Goal: Task Accomplishment & Management: Complete application form

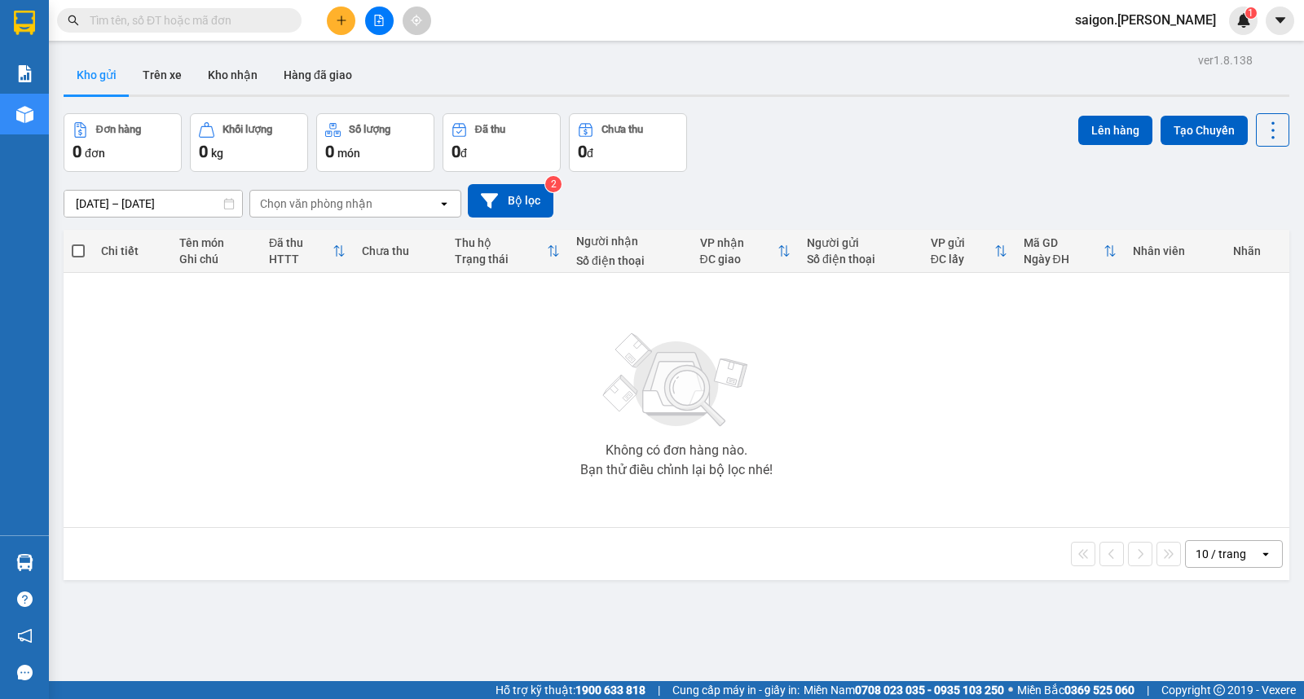
click at [337, 8] on button at bounding box center [341, 21] width 29 height 29
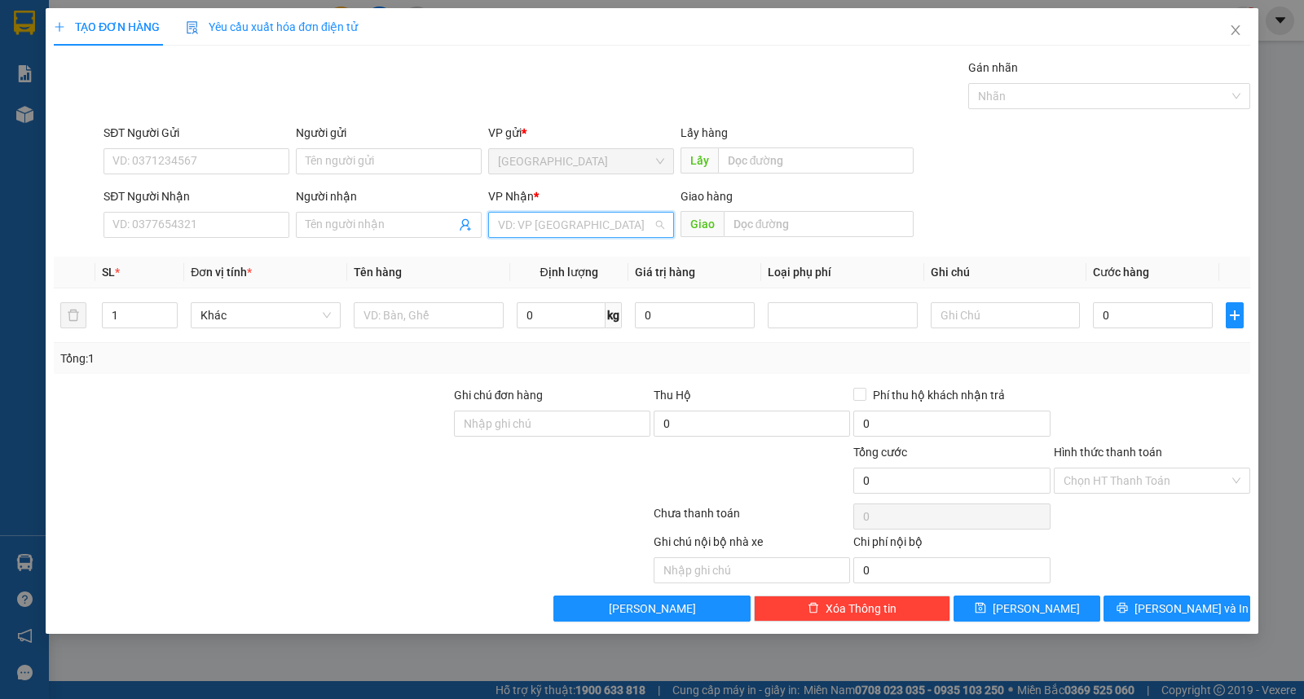
click at [587, 233] on input "search" at bounding box center [575, 225] width 155 height 24
drag, startPoint x: 565, startPoint y: 273, endPoint x: 549, endPoint y: 275, distance: 16.4
click at [564, 274] on div "Buôn Mê Thuột" at bounding box center [581, 284] width 186 height 26
click at [216, 223] on input "SĐT Người Nhận" at bounding box center [197, 225] width 186 height 26
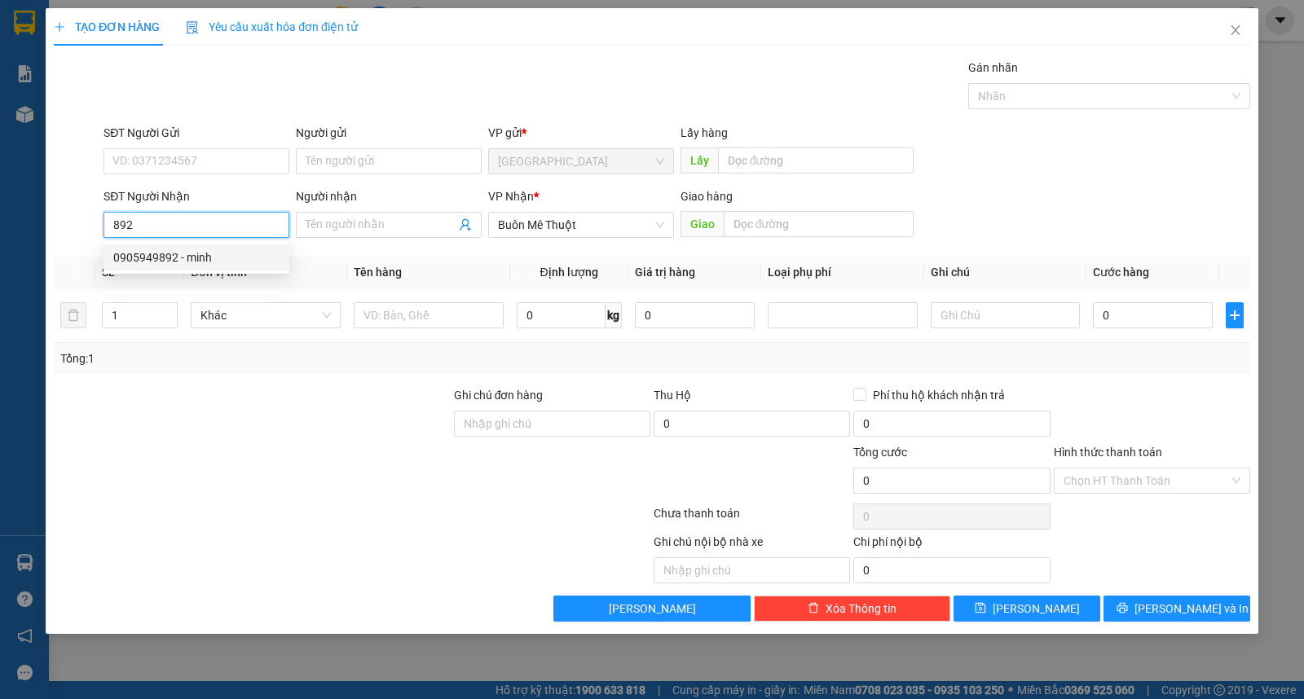
click at [152, 264] on div "0905949892 - minh" at bounding box center [196, 258] width 166 height 18
type input "0905949892"
type input "minh"
type input "0905949892"
click at [372, 175] on div "Người gửi Tên người gửi" at bounding box center [389, 152] width 186 height 57
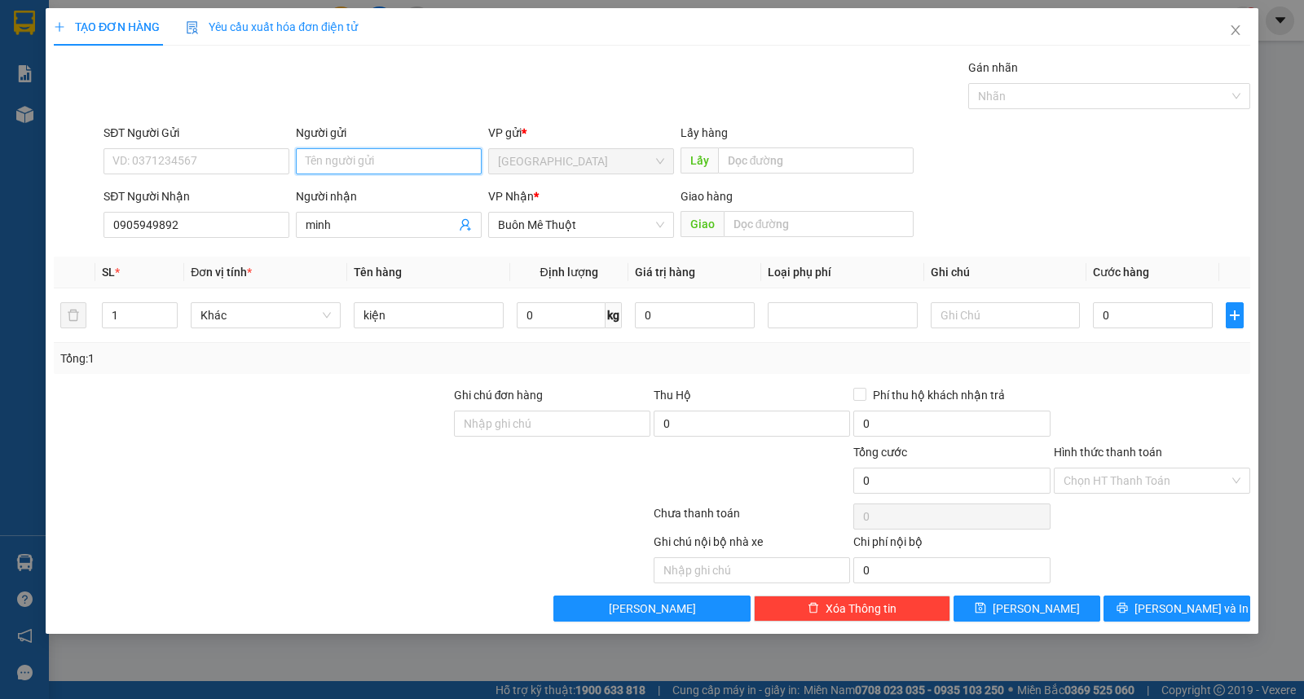
click at [372, 164] on input "Người gửi" at bounding box center [389, 161] width 186 height 26
type input "thảo"
click at [1175, 603] on span "[PERSON_NAME] và In" at bounding box center [1192, 609] width 114 height 18
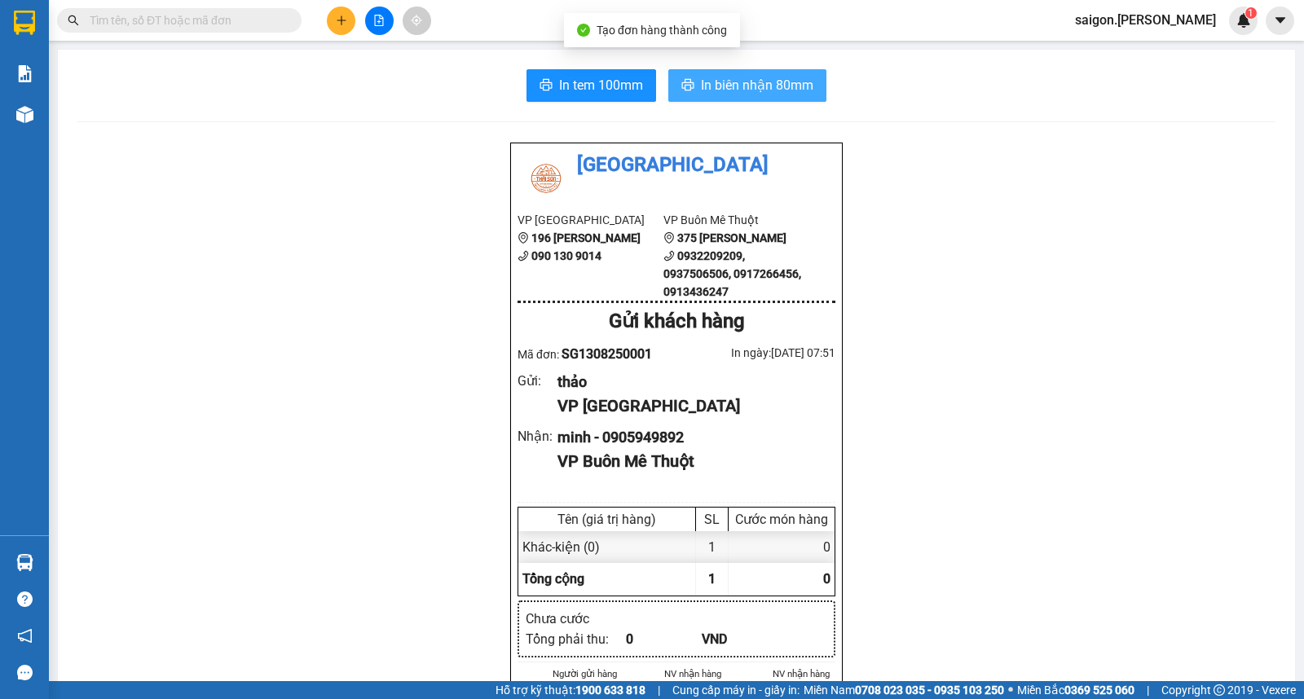
click at [727, 85] on span "In biên nhận 80mm" at bounding box center [757, 85] width 112 height 20
drag, startPoint x: 182, startPoint y: 34, endPoint x: 178, endPoint y: 15, distance: 20.0
click at [179, 23] on div "Kết quả tìm kiếm ( 0 ) Bộ lọc Thuộc VP này Ngày tạo đơn gần nhất No Data" at bounding box center [159, 21] width 318 height 29
click at [178, 15] on input "text" at bounding box center [186, 20] width 192 height 18
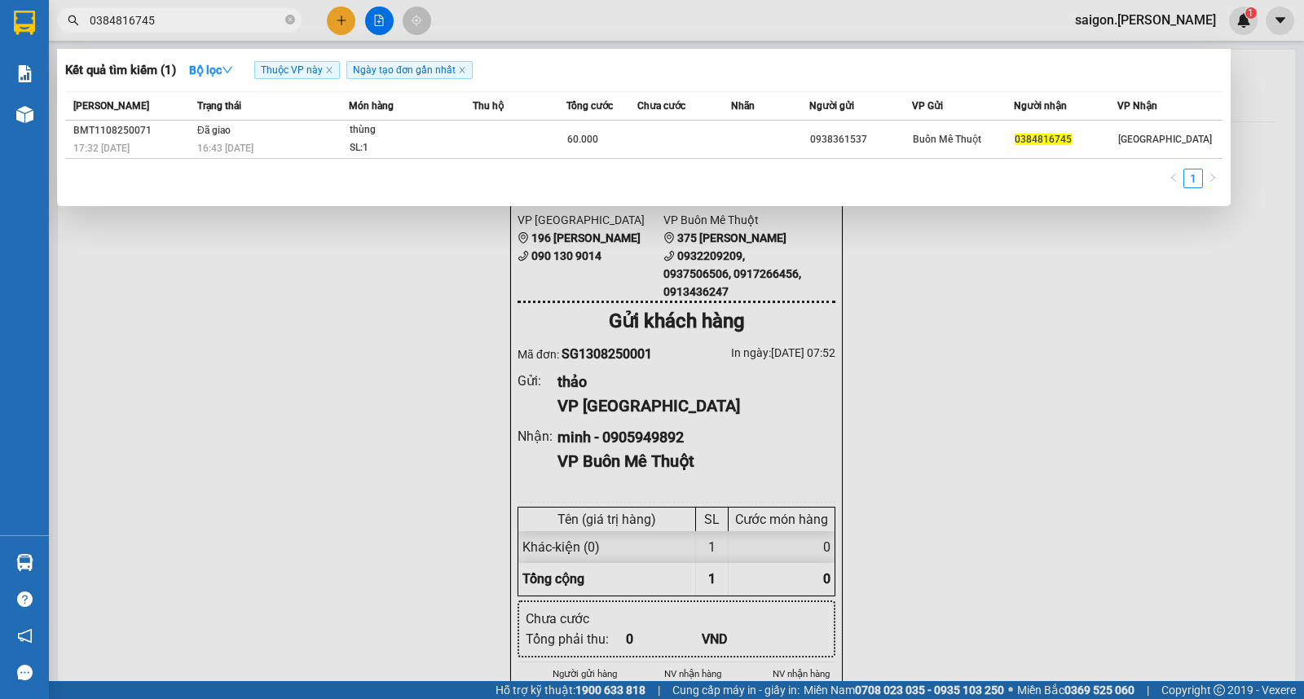
type input "0384816745"
click at [349, 22] on div at bounding box center [652, 349] width 1304 height 699
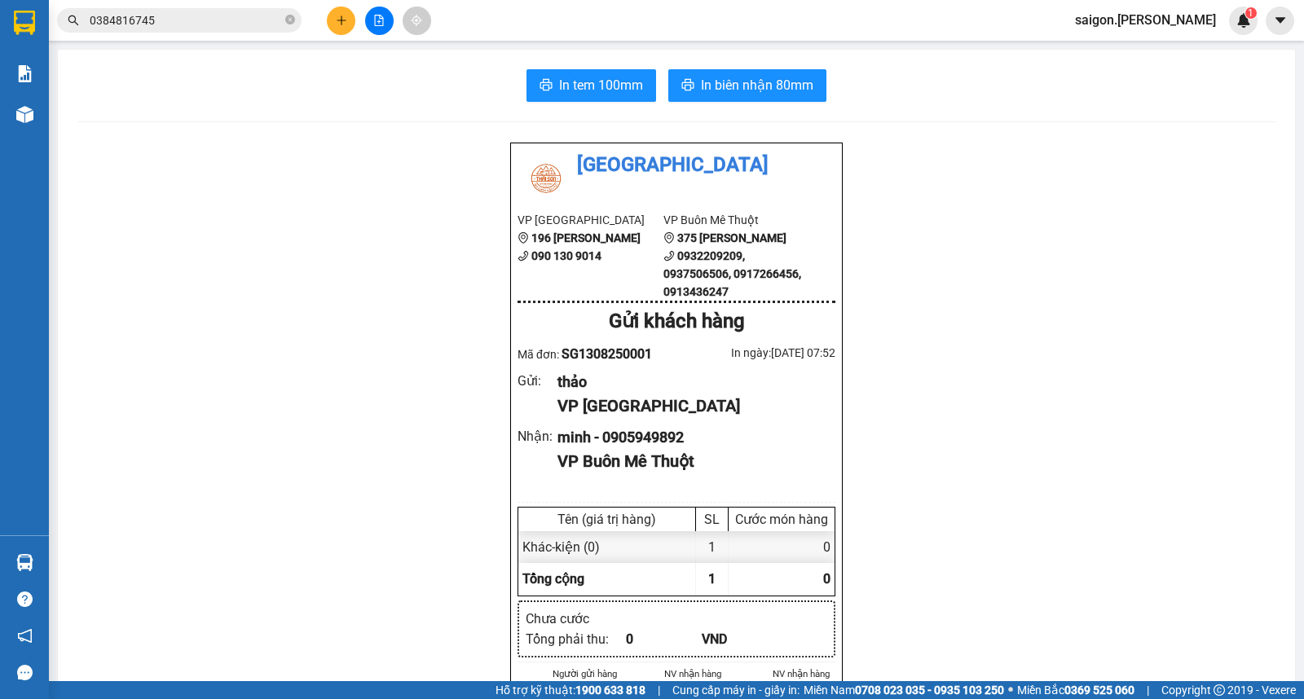
click at [349, 22] on button at bounding box center [341, 21] width 29 height 29
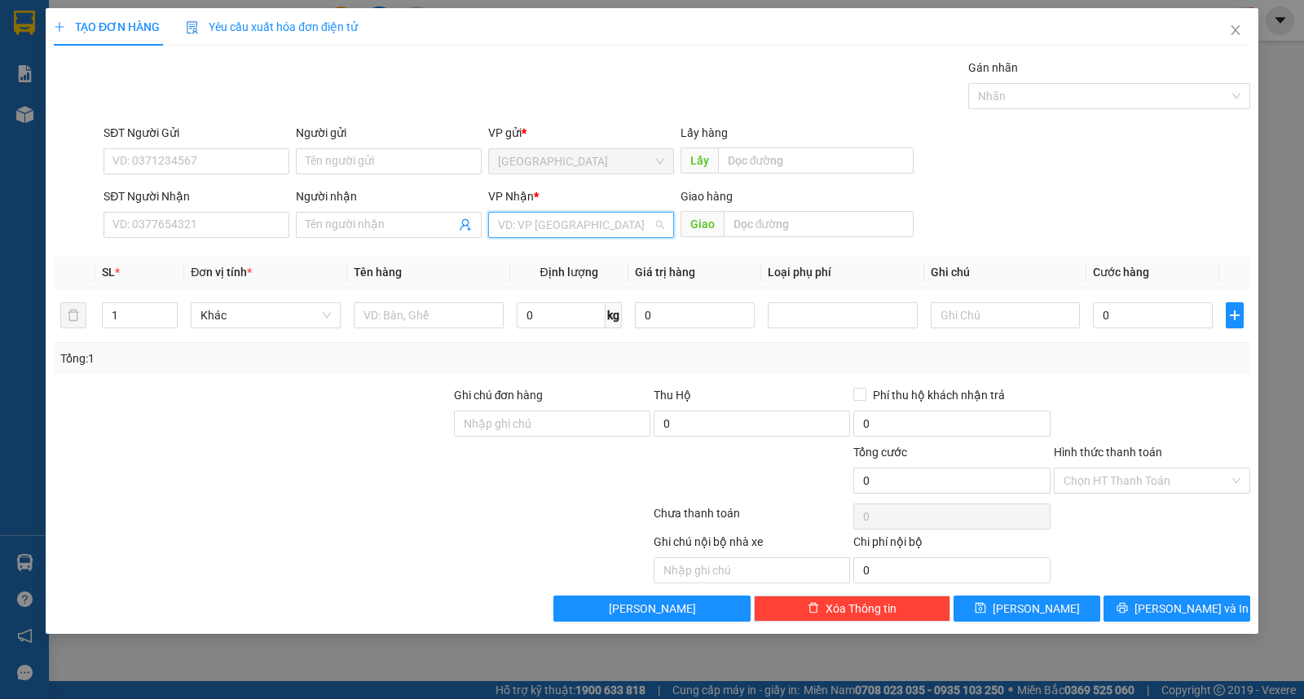
click at [569, 231] on input "search" at bounding box center [575, 225] width 155 height 24
drag, startPoint x: 567, startPoint y: 285, endPoint x: 465, endPoint y: 266, distance: 104.5
click at [567, 286] on div "Buôn Mê Thuột" at bounding box center [581, 284] width 166 height 18
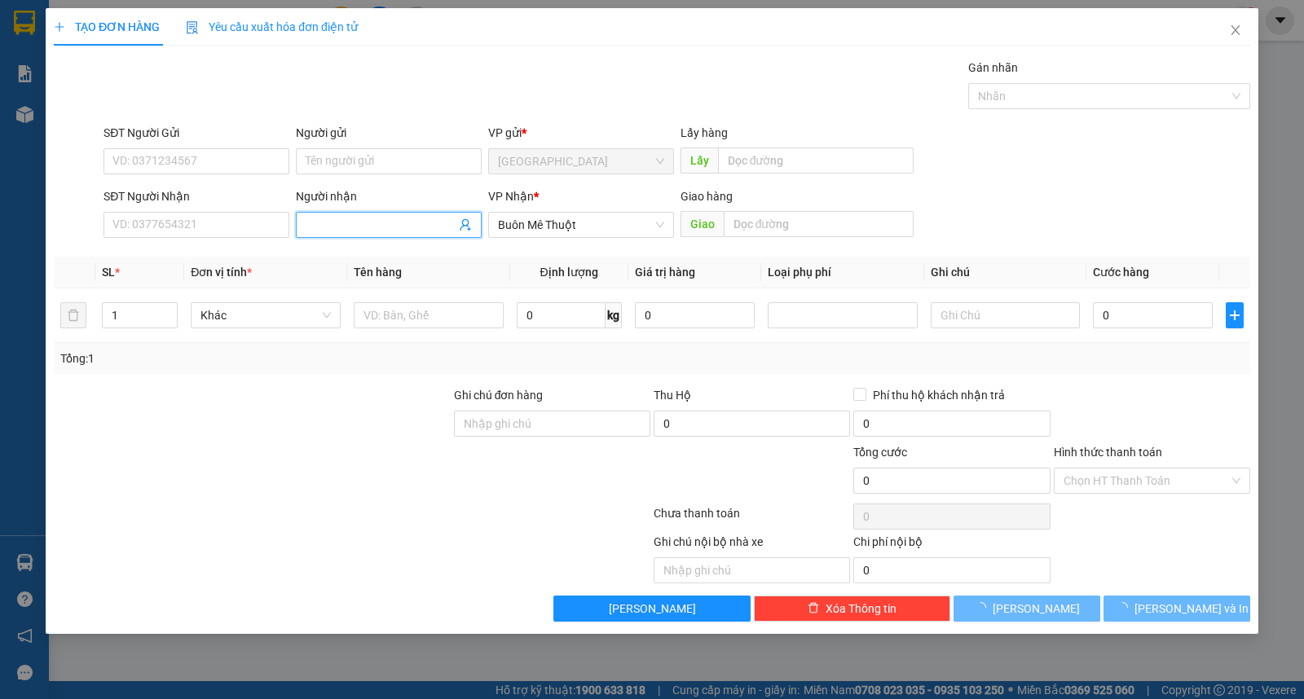
click at [339, 214] on span at bounding box center [389, 225] width 186 height 26
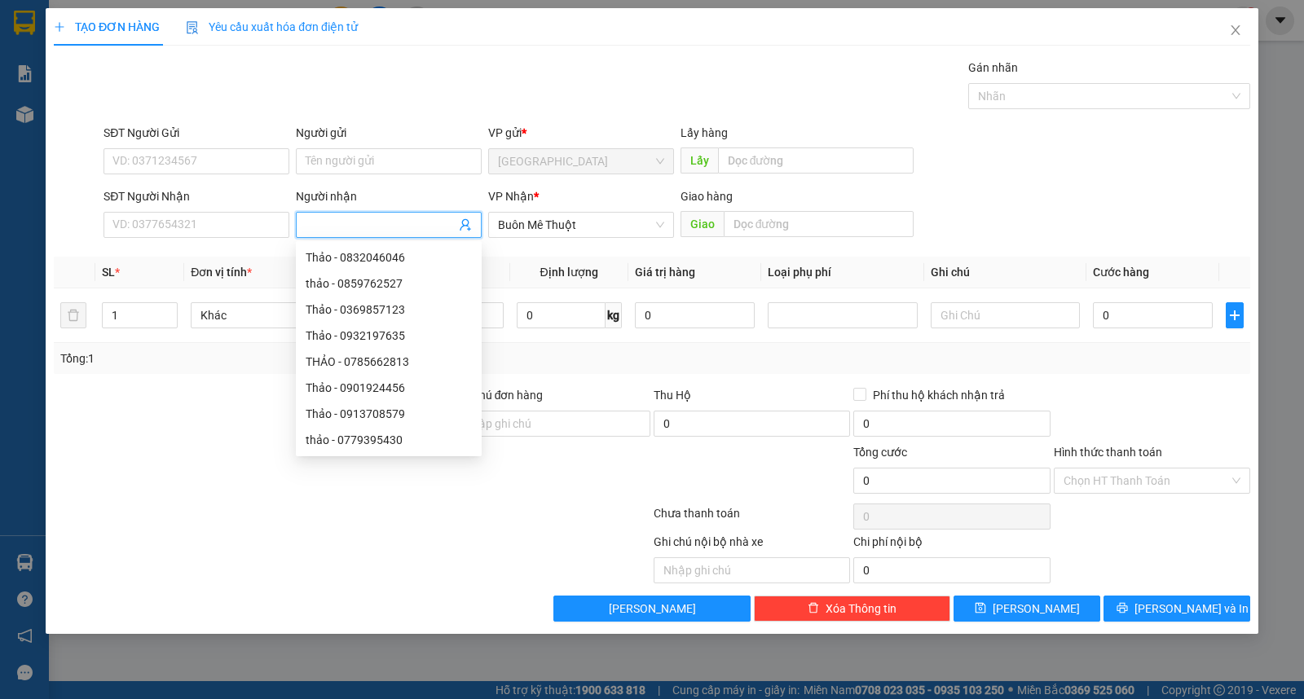
click at [759, 261] on th "Giá trị hàng" at bounding box center [694, 273] width 133 height 32
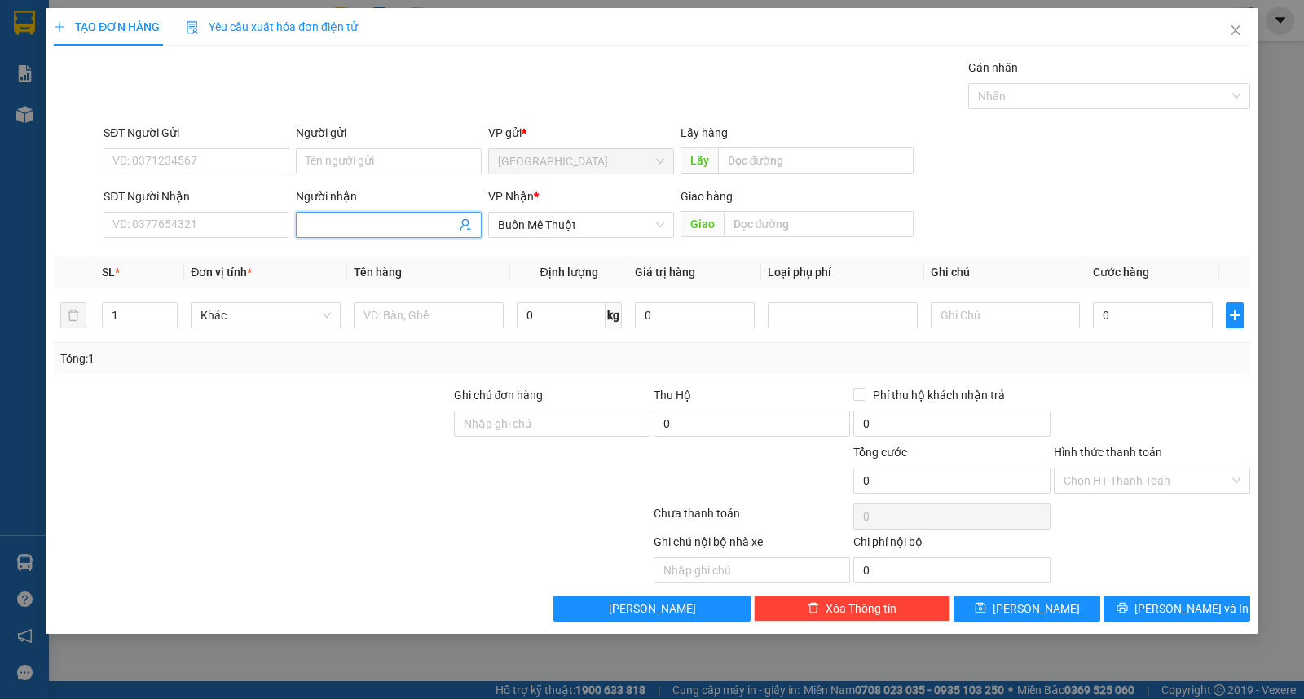
drag, startPoint x: 353, startPoint y: 221, endPoint x: 205, endPoint y: 221, distance: 147.5
click at [345, 221] on input "Người nhận" at bounding box center [381, 225] width 150 height 18
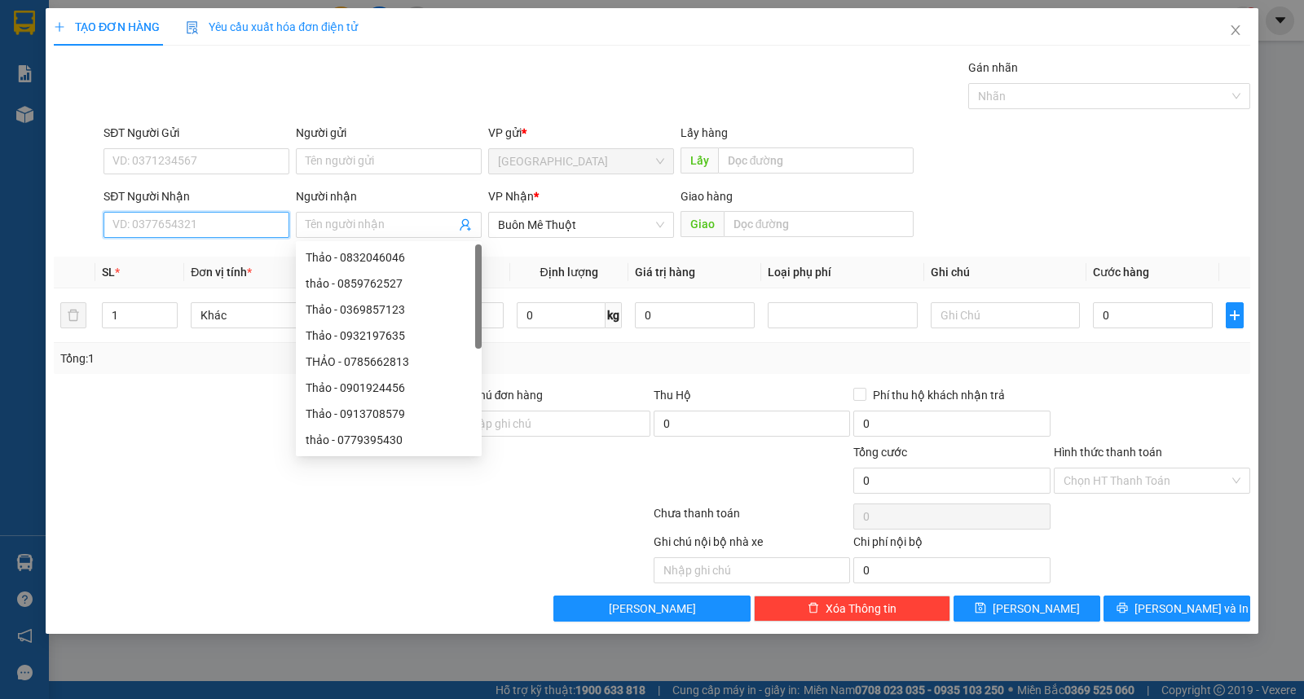
click at [205, 221] on input "SĐT Người Nhận" at bounding box center [197, 225] width 186 height 26
click at [324, 221] on input "Người nhận" at bounding box center [381, 225] width 150 height 18
click at [302, 117] on div "Transit Pickup Surcharge Ids Transit Deliver Surcharge Ids Transit Deliver Surc…" at bounding box center [652, 340] width 1197 height 563
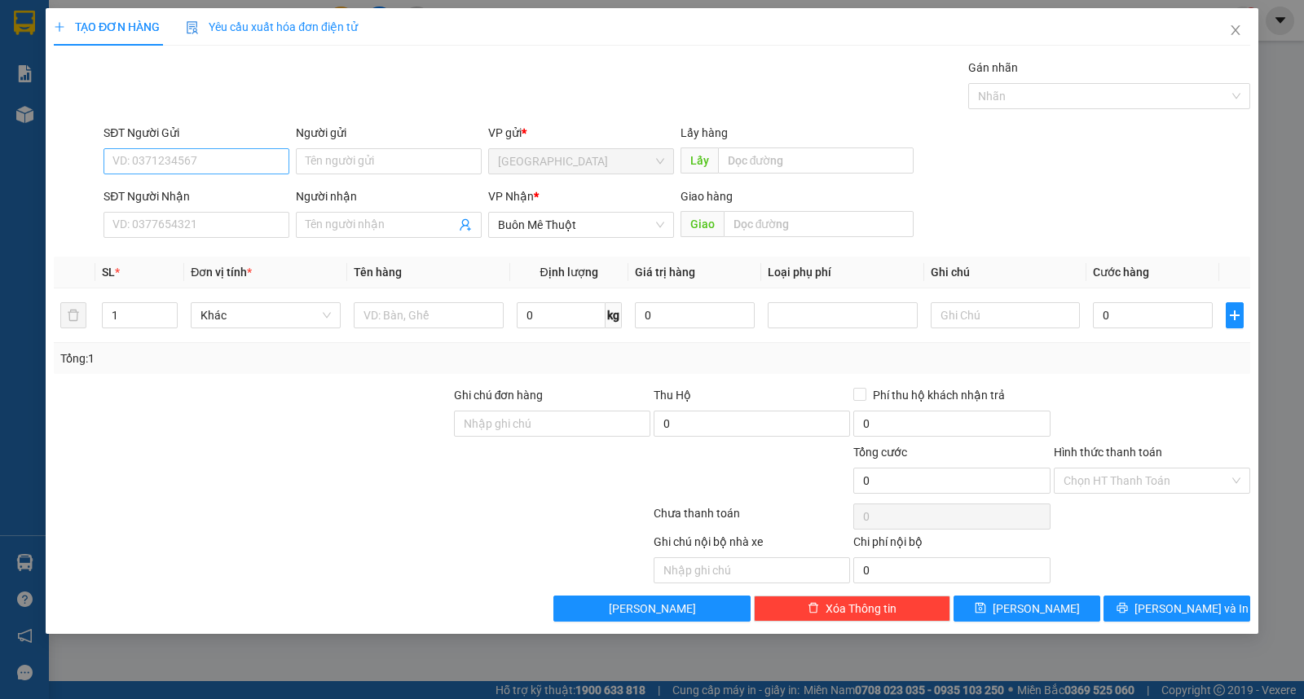
click at [280, 152] on input "SĐT Người Gửi" at bounding box center [197, 161] width 186 height 26
click at [321, 71] on div "Gói vận chuyển * Tiêu chuẩn Gán nhãn Nhãn" at bounding box center [676, 87] width 1153 height 57
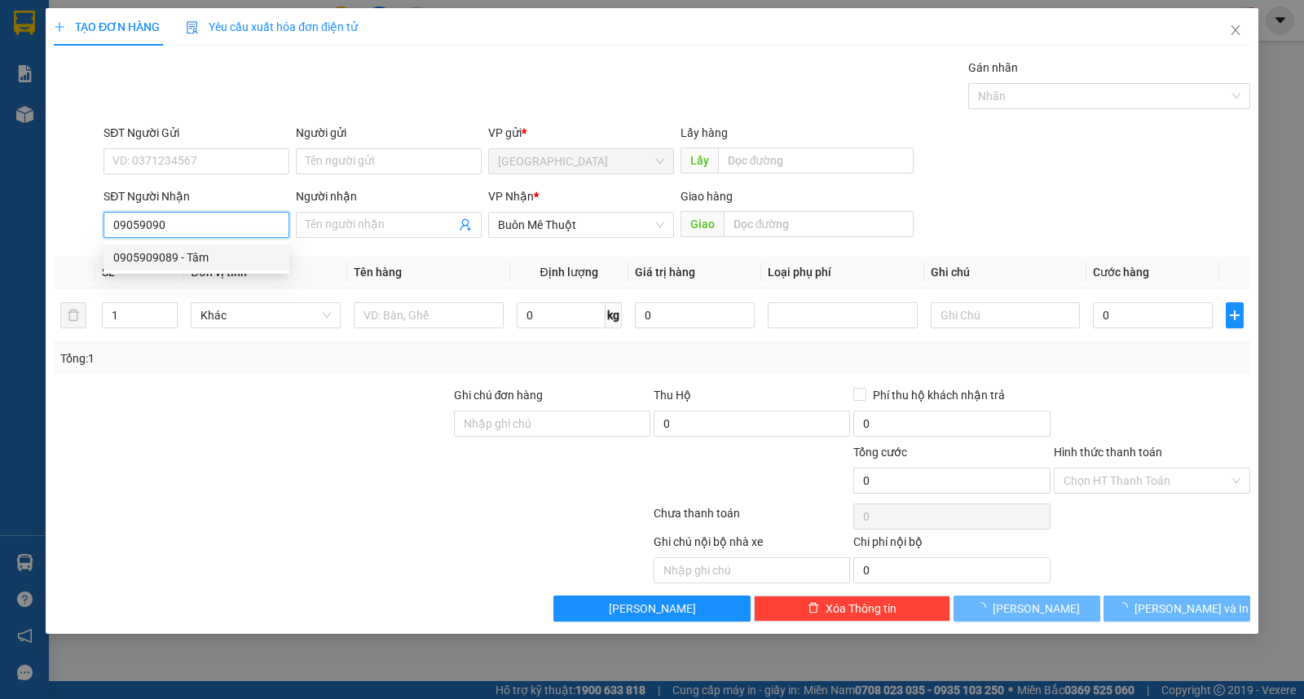
type input "0905909089"
type input "Tâm"
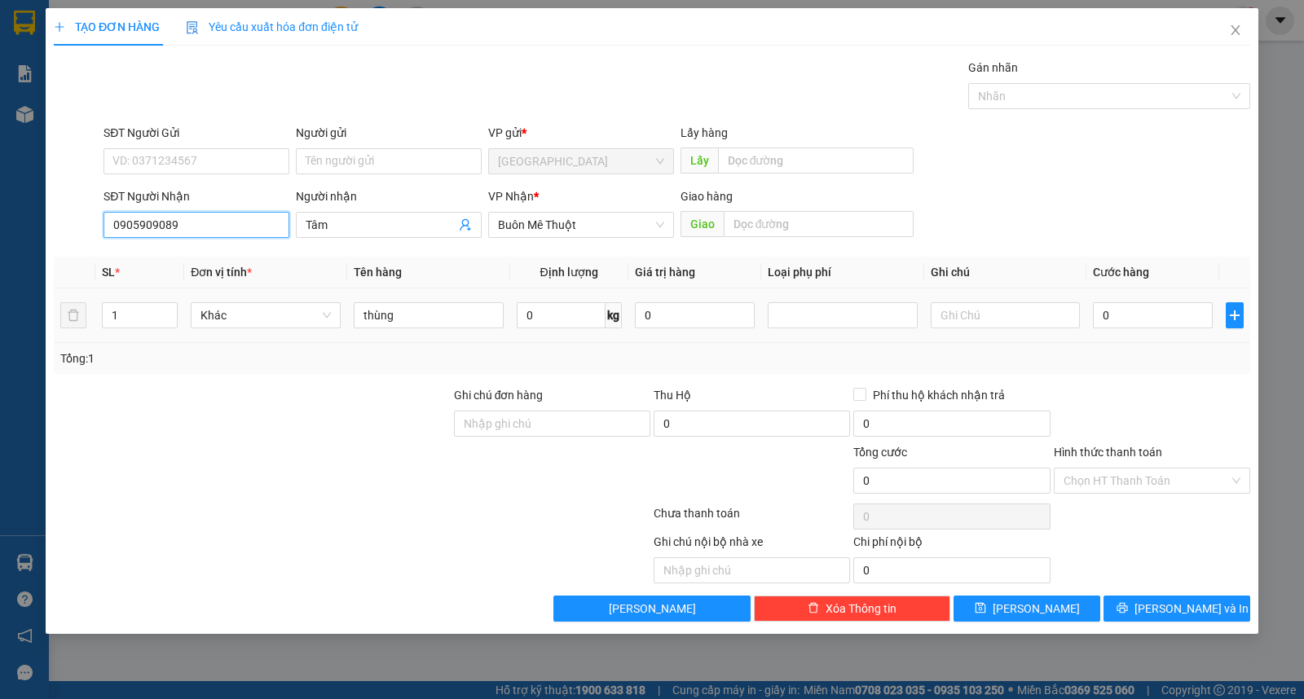
type input "0905909089"
click at [136, 332] on td "1" at bounding box center [139, 316] width 89 height 55
click at [402, 311] on input "thùng" at bounding box center [429, 315] width 150 height 26
type input "pb (6.030.000)"
click at [357, 182] on form "SĐT Người Gửi VD: 0371234567 Người gửi Tên người gửi VP gửi * [GEOGRAPHIC_DATA]…" at bounding box center [652, 184] width 1197 height 121
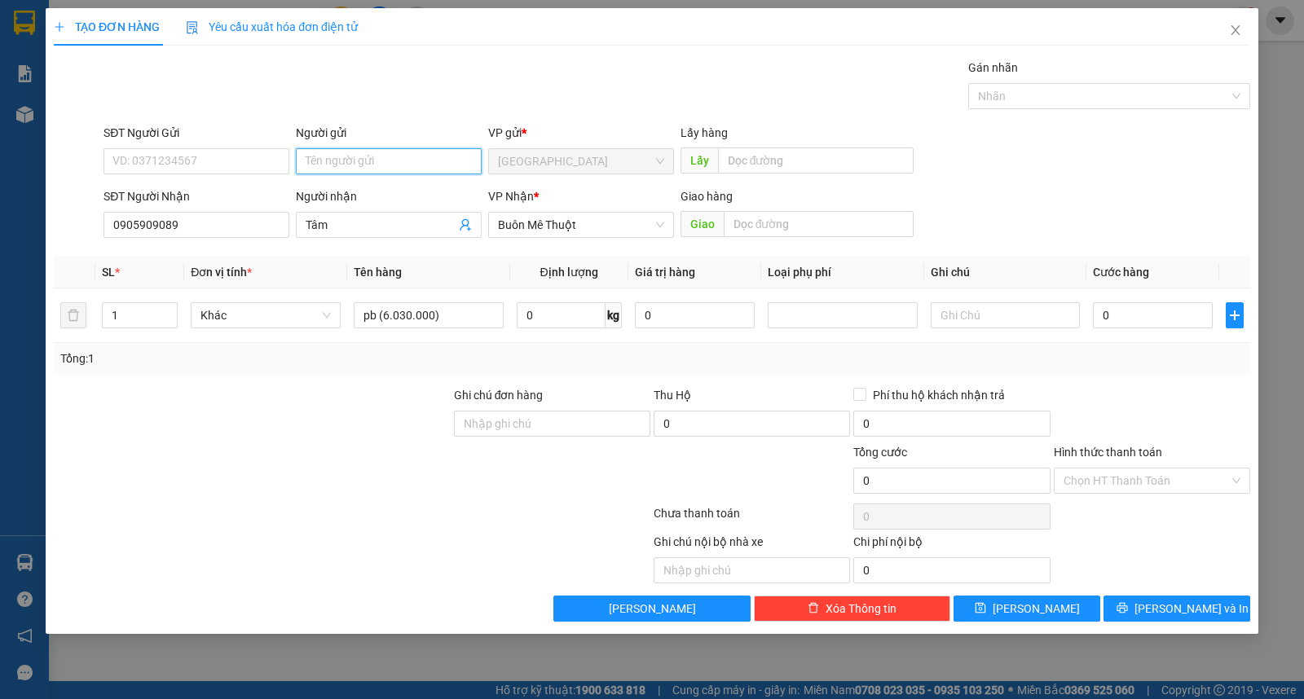
click at [360, 165] on input "Người gửi" at bounding box center [389, 161] width 186 height 26
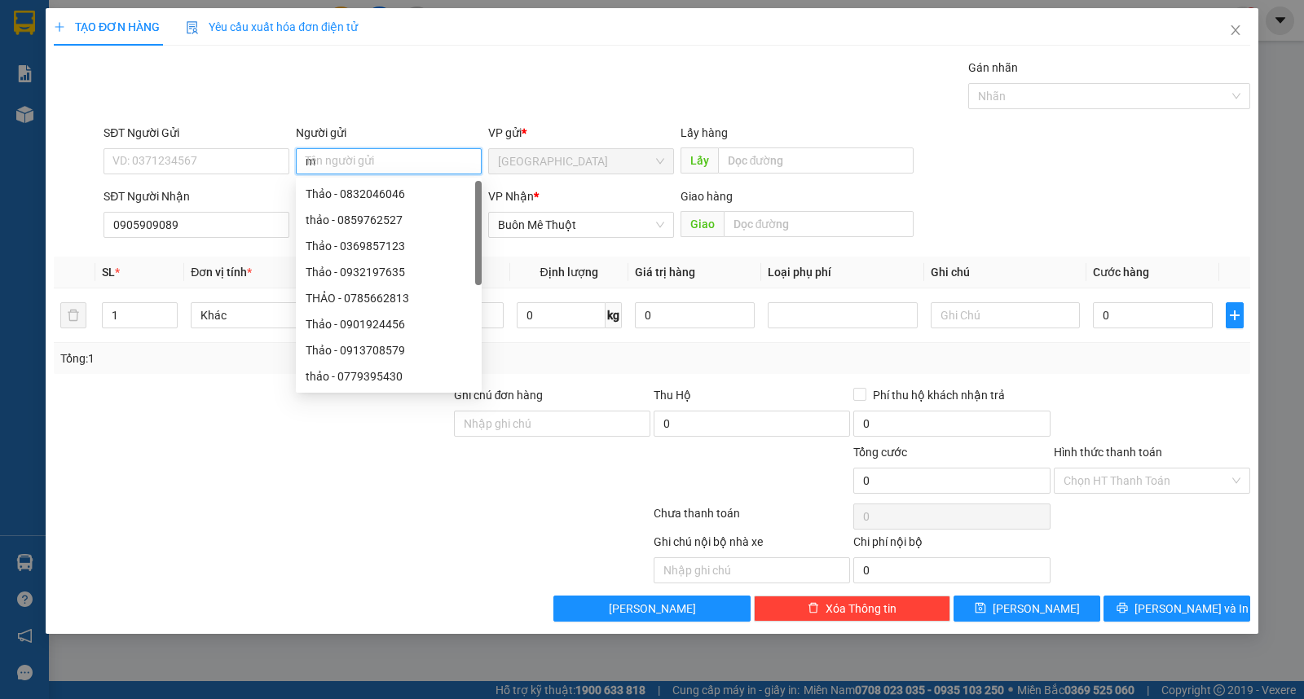
type input "mi"
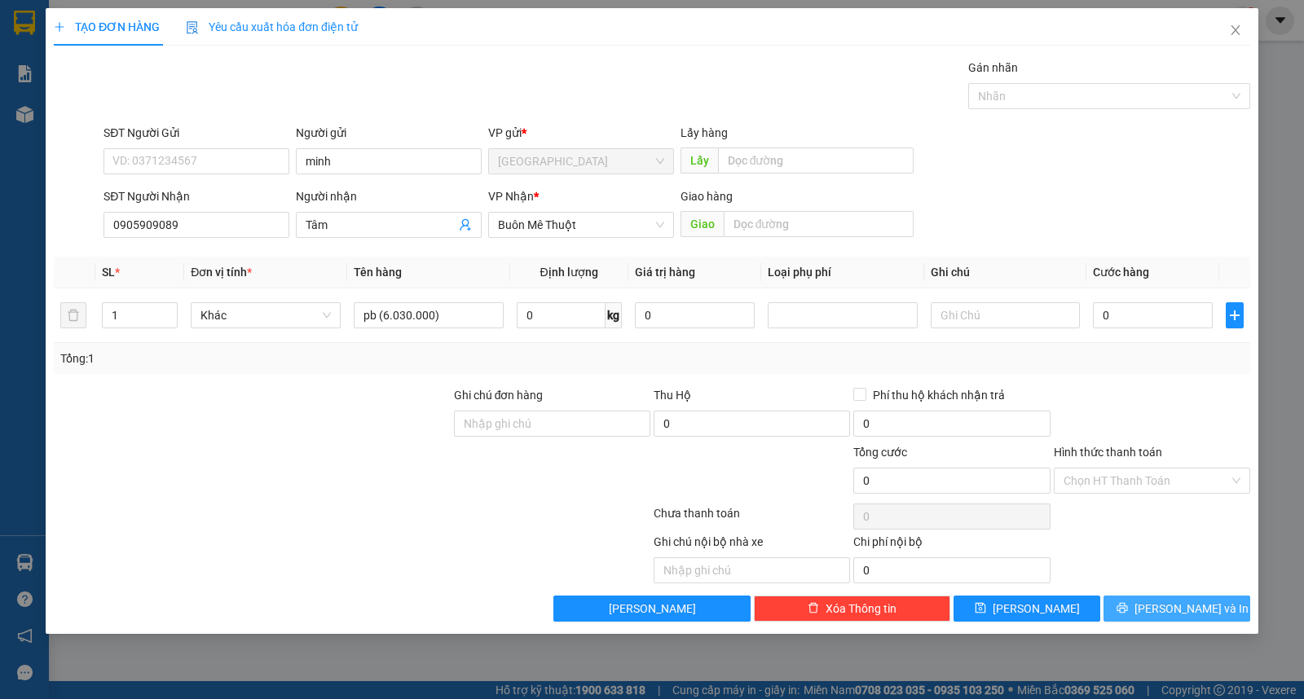
click at [1206, 603] on span "[PERSON_NAME] và In" at bounding box center [1192, 609] width 114 height 18
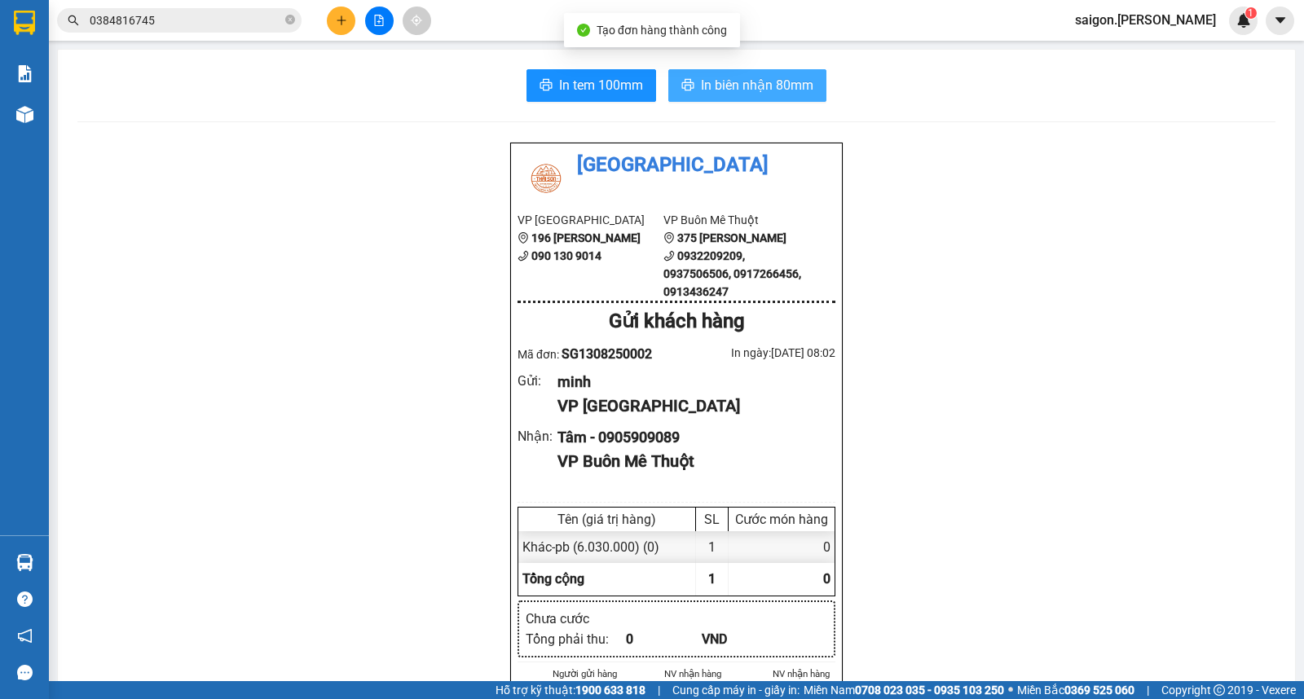
click at [729, 93] on span "In biên nhận 80mm" at bounding box center [757, 85] width 112 height 20
click at [628, 90] on span "In tem 100mm" at bounding box center [601, 85] width 84 height 20
click at [288, 16] on icon "close-circle" at bounding box center [290, 20] width 10 height 10
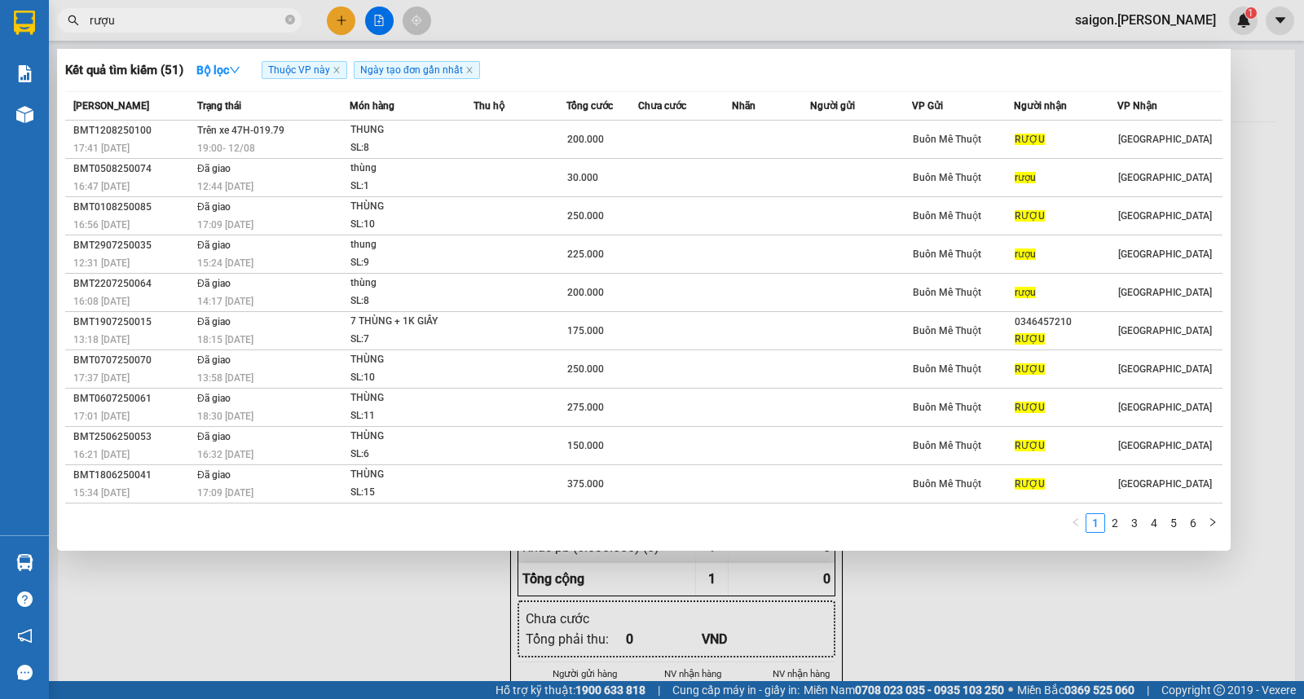
type input "rượu"
click at [417, 602] on div at bounding box center [652, 349] width 1304 height 699
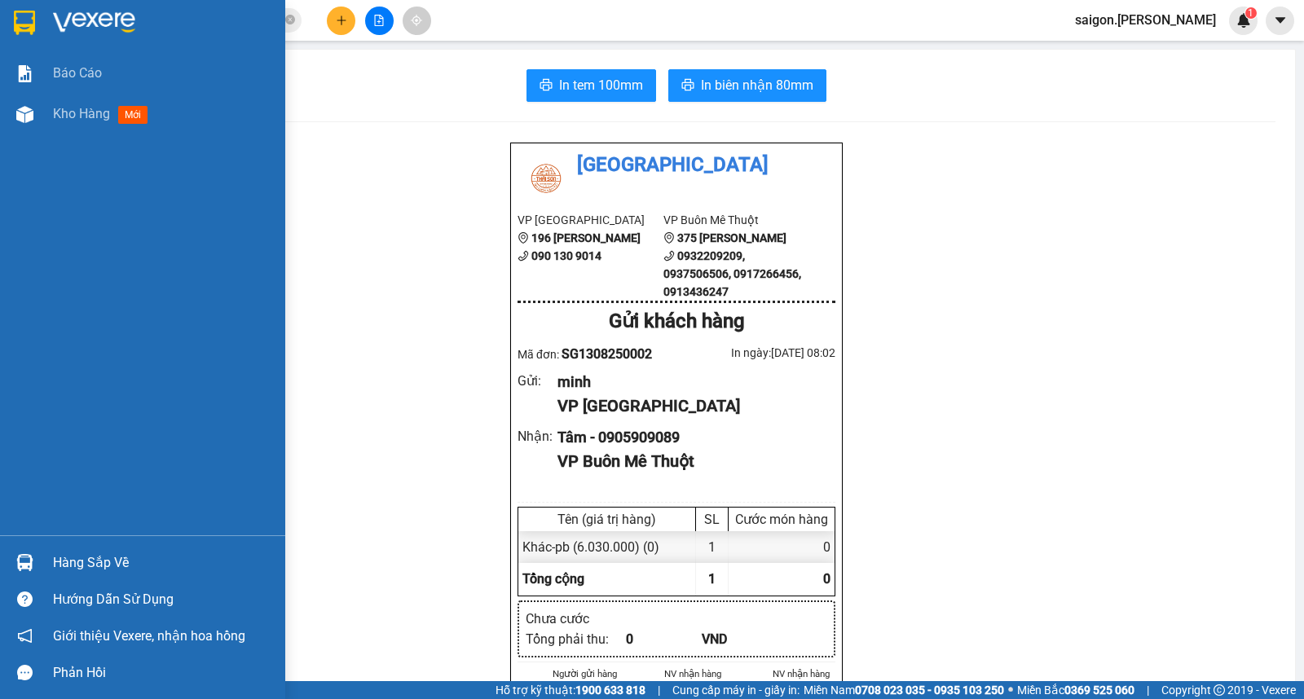
click at [86, 576] on div "Hàng sắp về" at bounding box center [142, 562] width 285 height 37
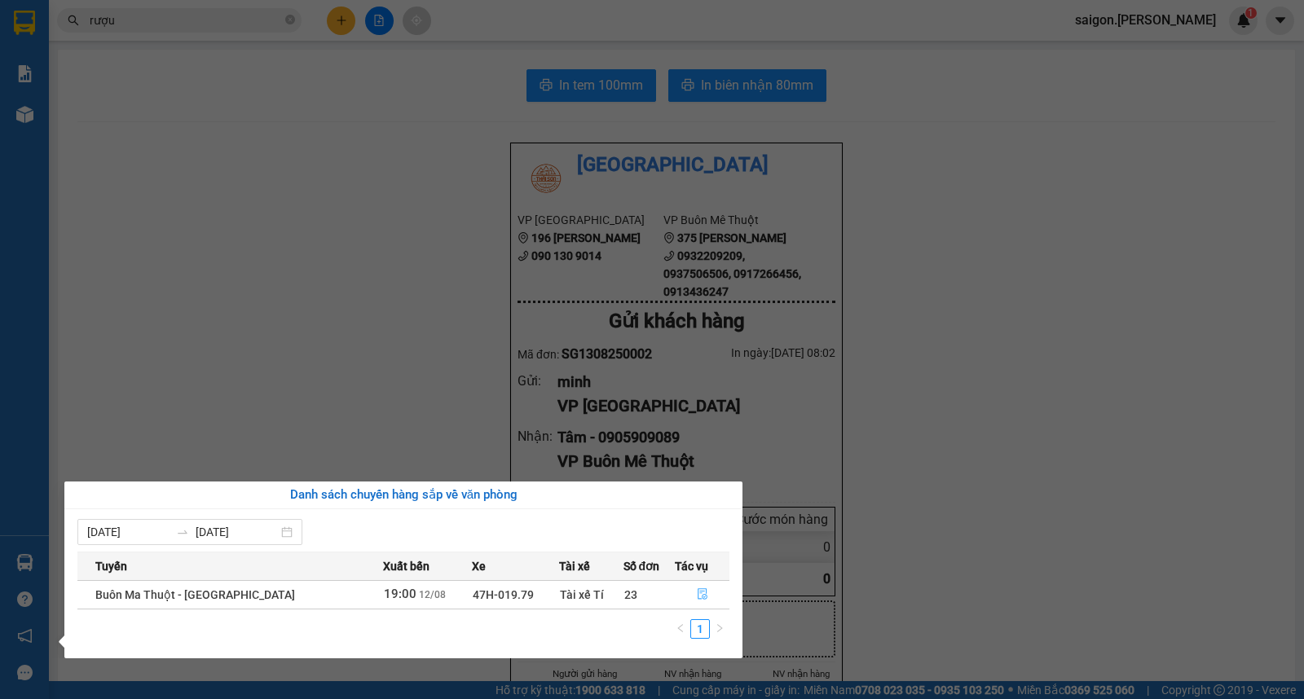
drag, startPoint x: 681, startPoint y: 600, endPoint x: 640, endPoint y: 595, distance: 41.9
click at [681, 601] on button "button" at bounding box center [702, 595] width 53 height 26
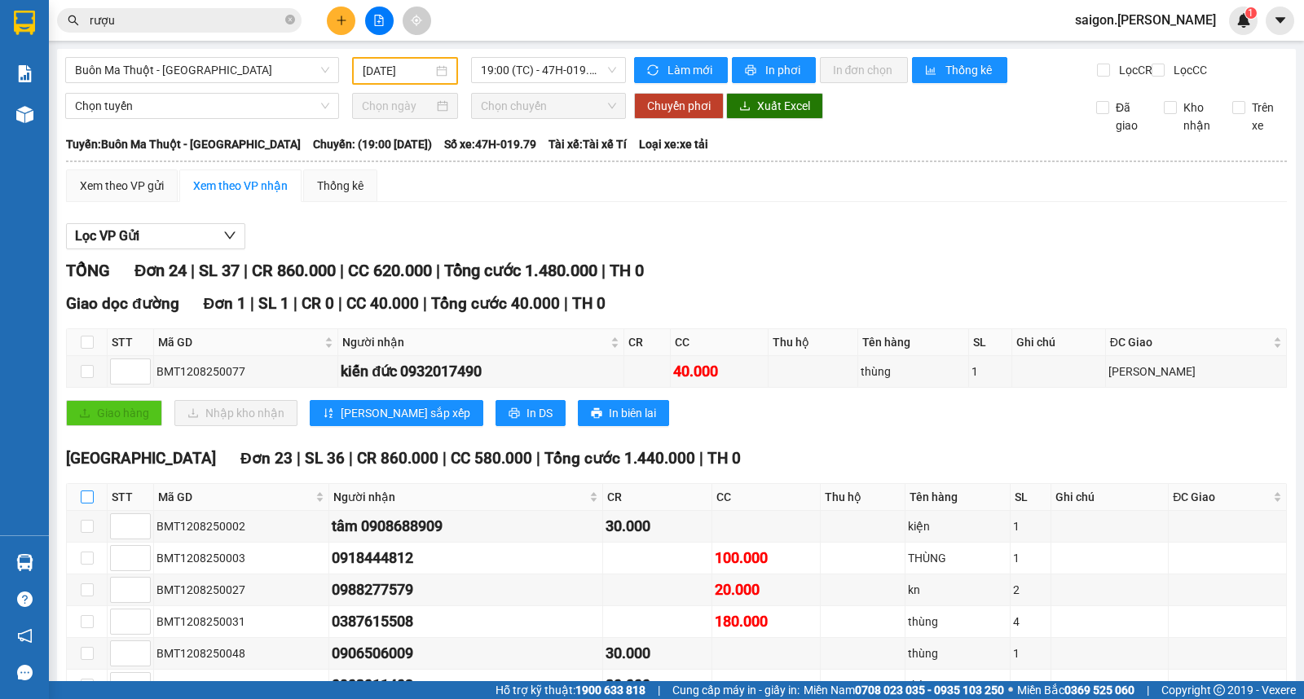
click at [82, 504] on input "checkbox" at bounding box center [87, 497] width 13 height 13
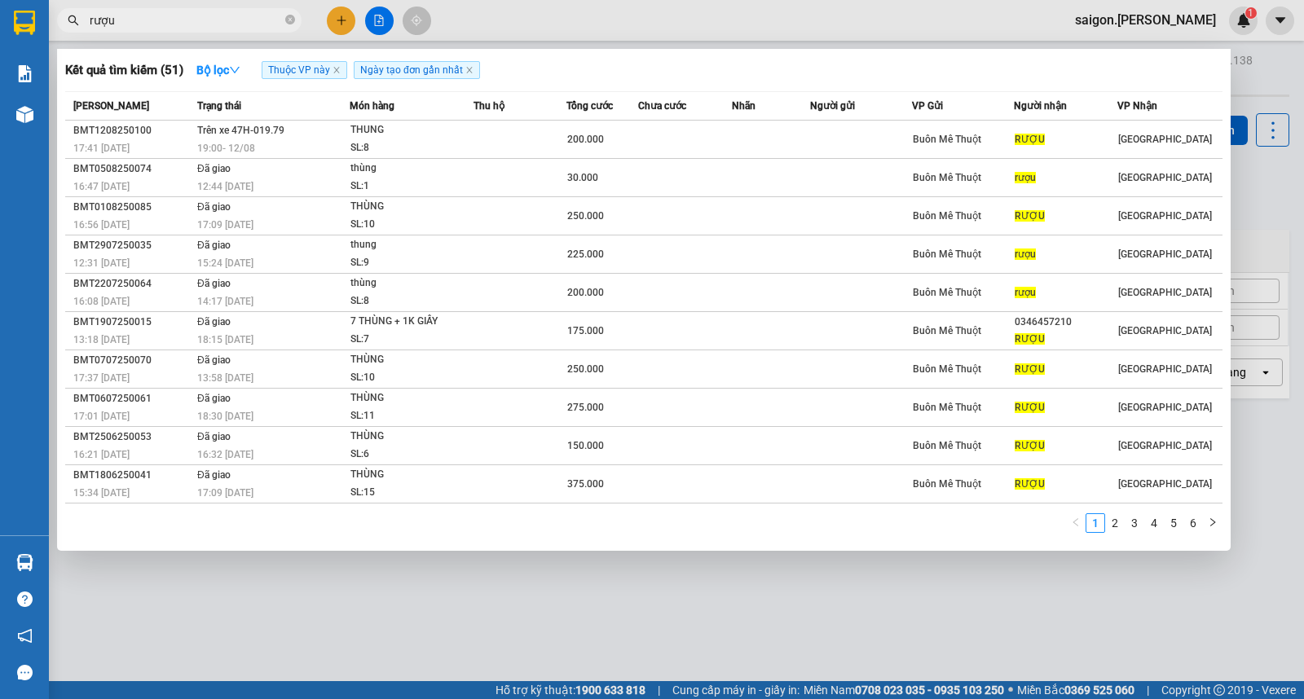
click at [289, 29] on span at bounding box center [290, 20] width 10 height 18
click at [289, 25] on span at bounding box center [290, 20] width 10 height 15
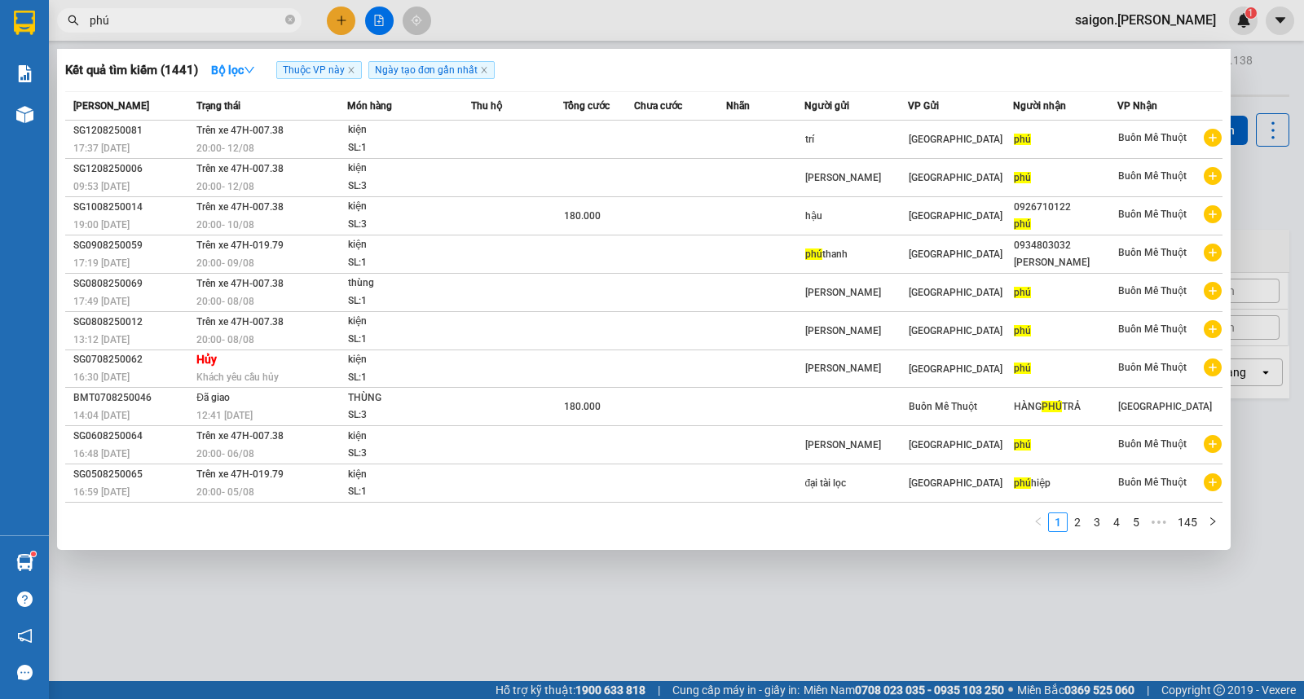
type input "phú"
click at [326, 29] on div at bounding box center [652, 349] width 1304 height 699
click at [326, 29] on div at bounding box center [379, 21] width 122 height 29
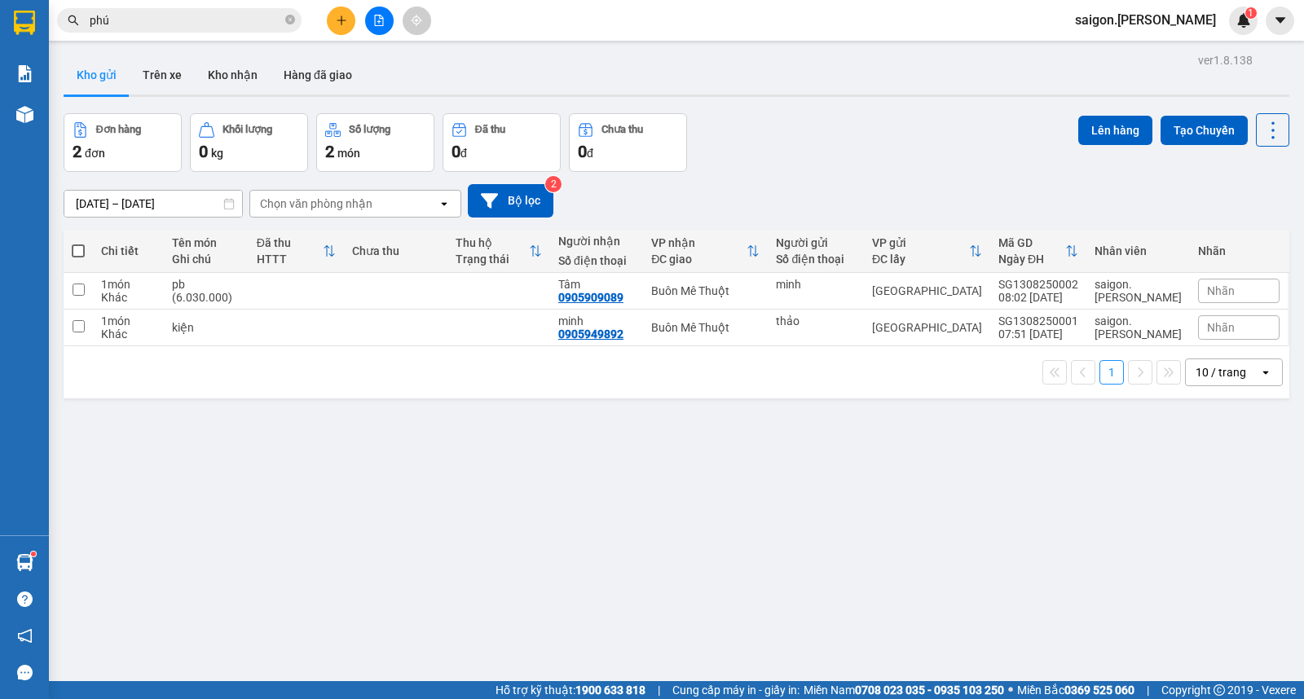
click at [328, 29] on div at bounding box center [379, 21] width 122 height 29
click at [337, 25] on icon "plus" at bounding box center [341, 20] width 11 height 11
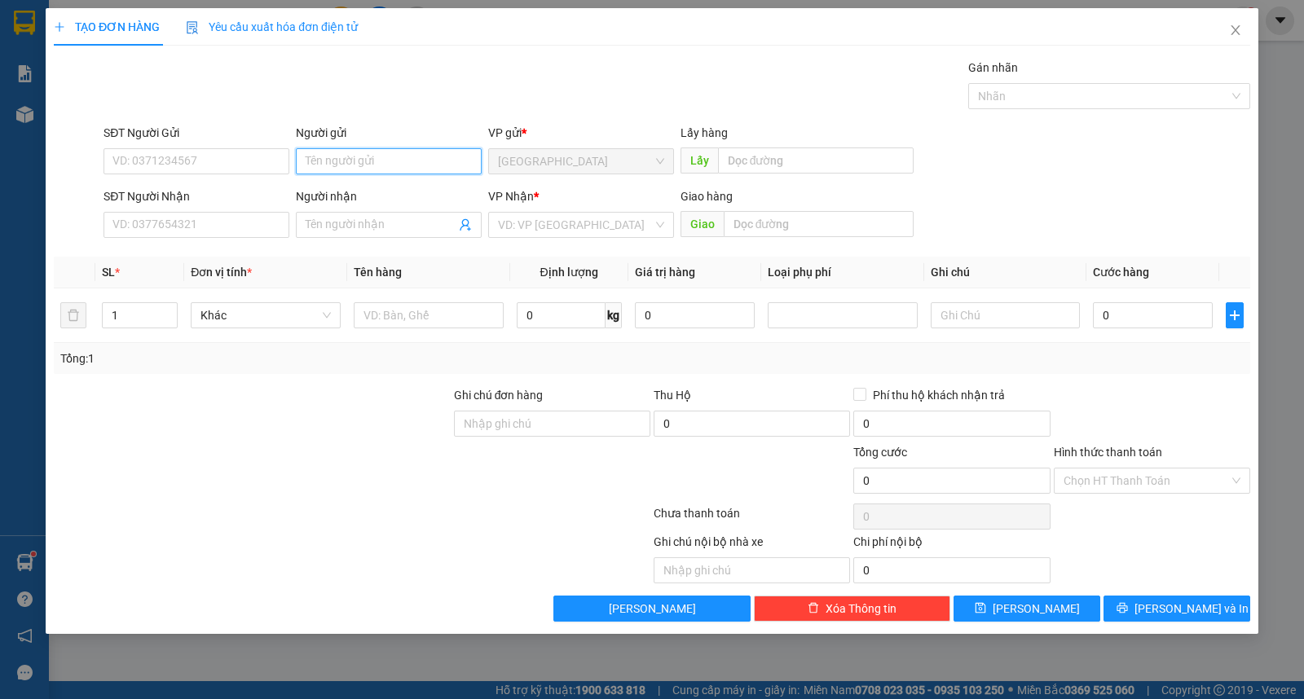
click at [333, 166] on input "Người gửi" at bounding box center [389, 161] width 186 height 26
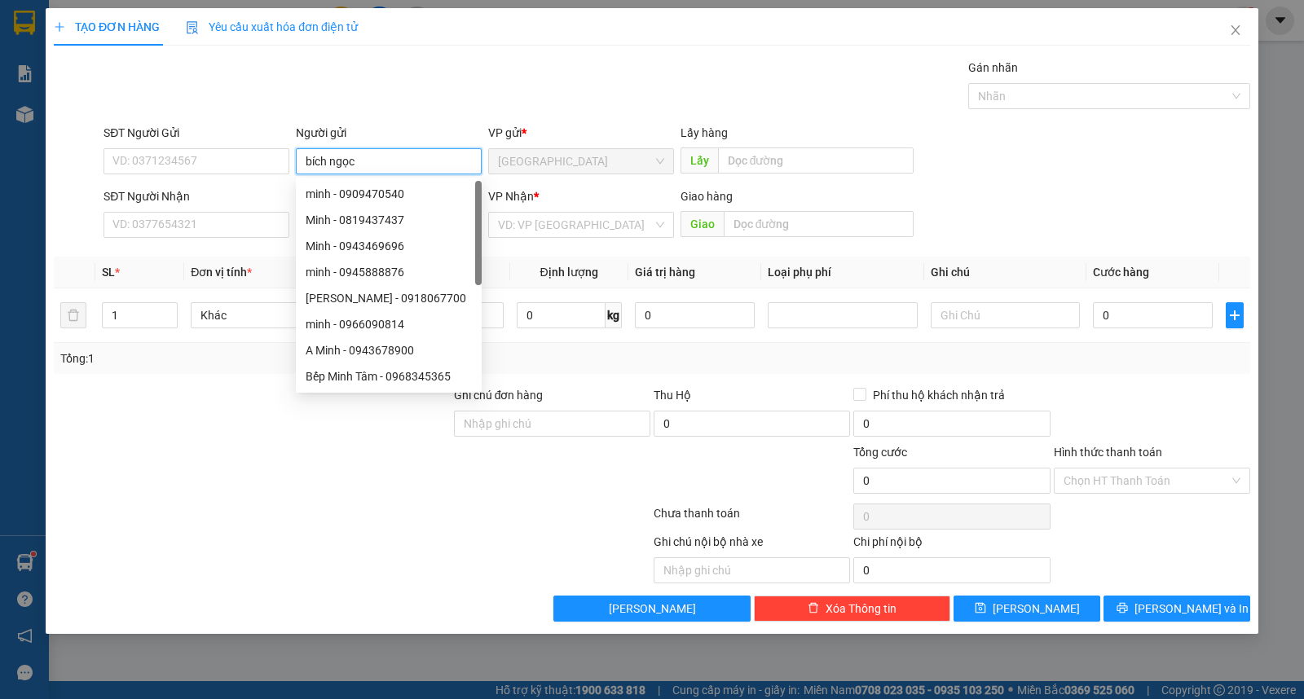
type input "bích ngọc"
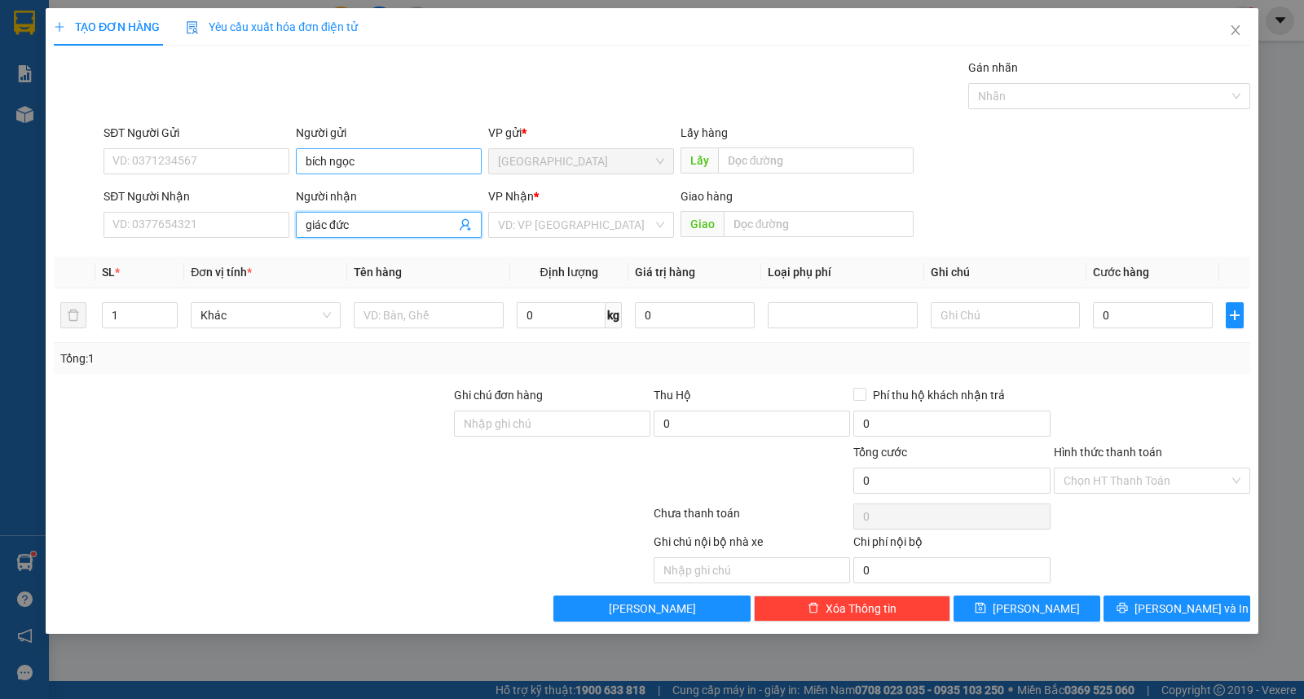
type input "giác đức"
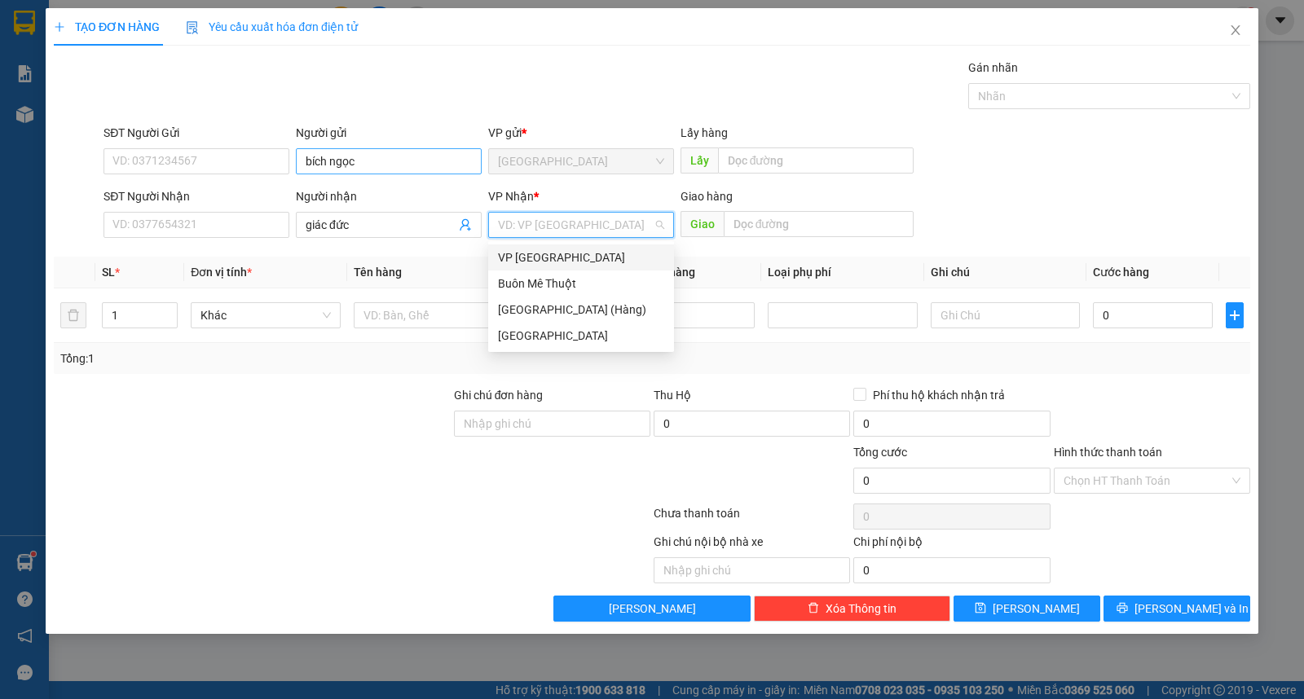
type input "ư"
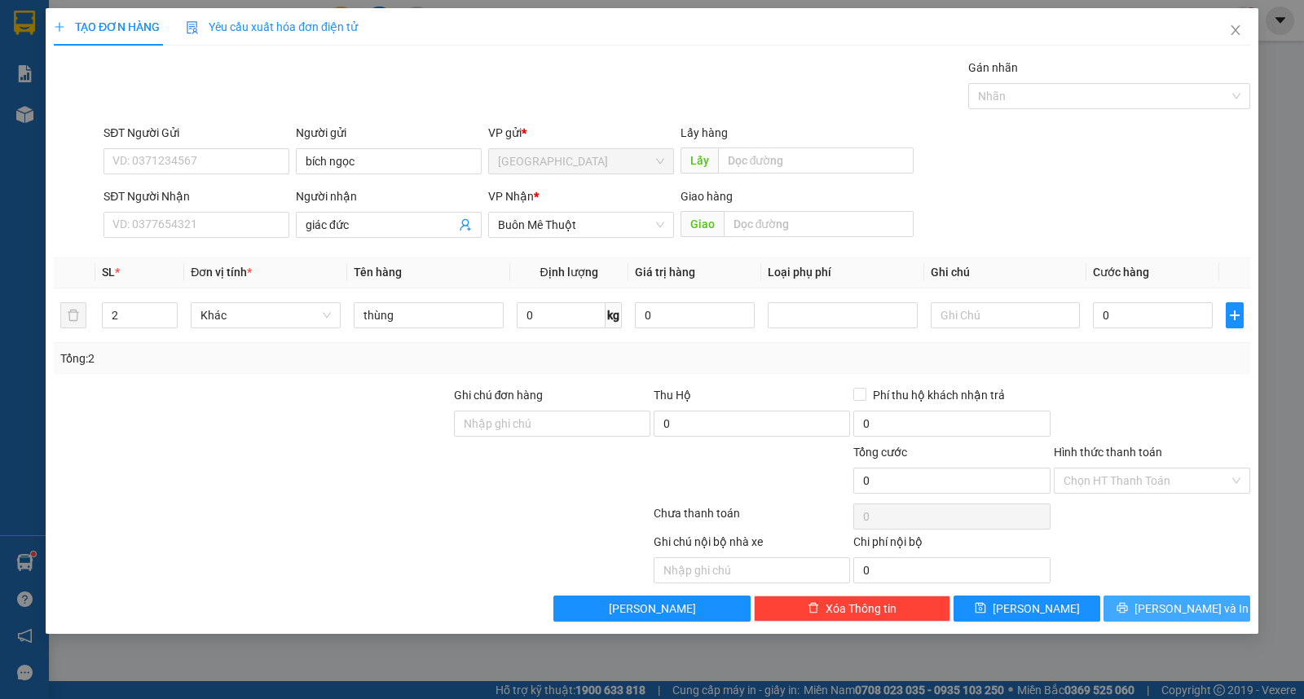
drag, startPoint x: 1196, startPoint y: 617, endPoint x: 1198, endPoint y: 607, distance: 10.1
click at [1198, 618] on button "[PERSON_NAME] và In" at bounding box center [1177, 609] width 147 height 26
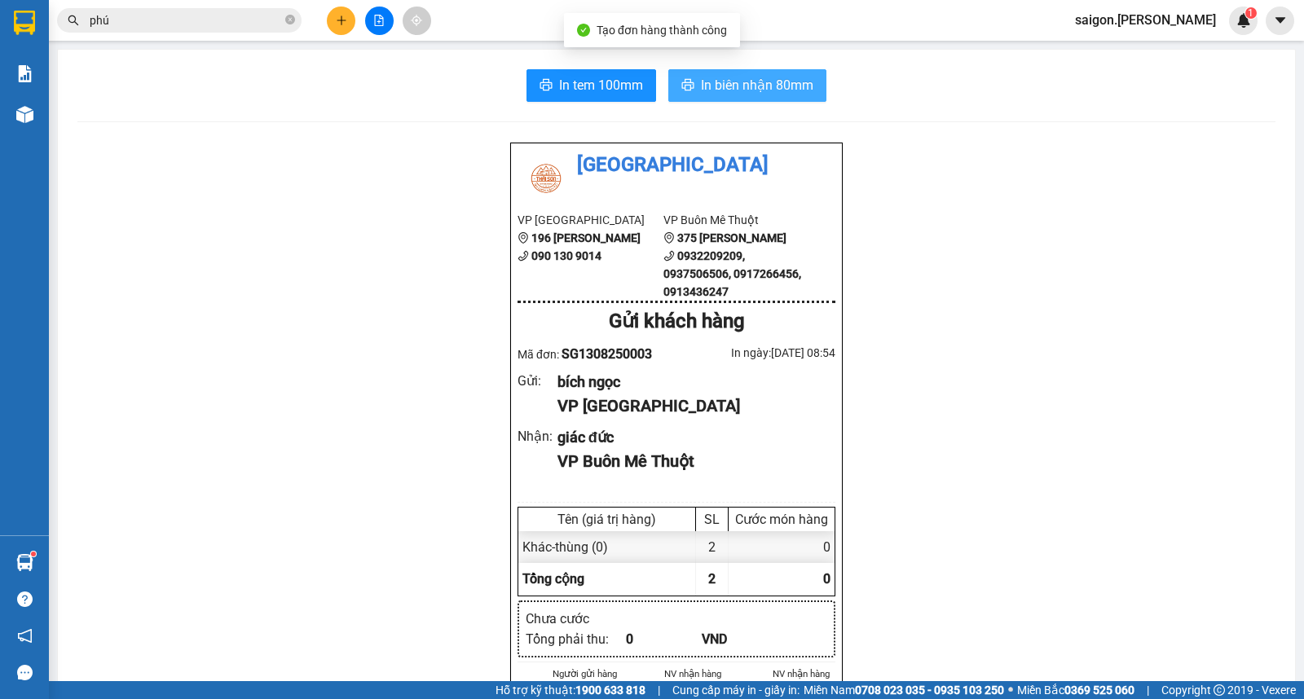
click at [769, 79] on span "In biên nhận 80mm" at bounding box center [757, 85] width 112 height 20
click at [717, 93] on span "In biên nhận 80mm" at bounding box center [757, 85] width 112 height 20
